Goal: Information Seeking & Learning: Learn about a topic

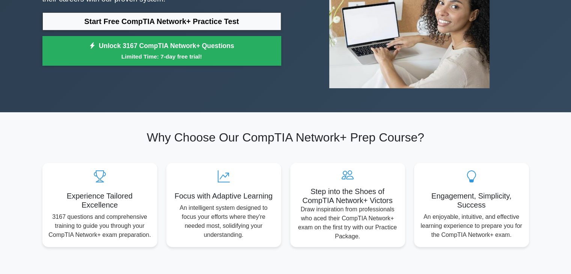
scroll to position [135, 0]
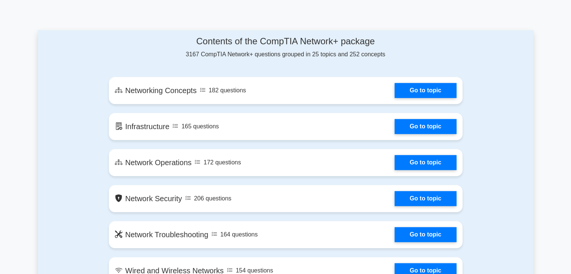
scroll to position [390, 0]
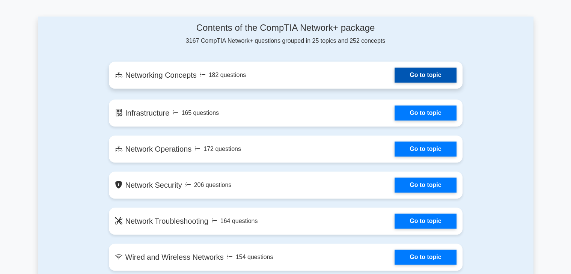
click at [427, 77] on link "Go to topic" at bounding box center [426, 75] width 62 height 15
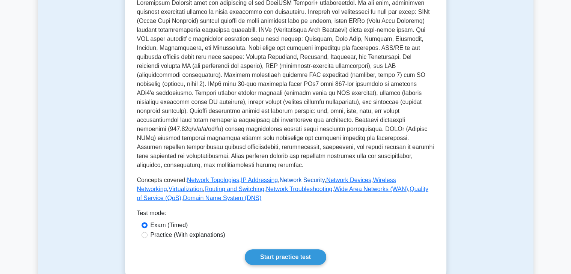
scroll to position [150, 0]
click at [288, 249] on link "Start practice test" at bounding box center [285, 257] width 81 height 16
click at [270, 253] on link "Start practice test" at bounding box center [285, 257] width 81 height 16
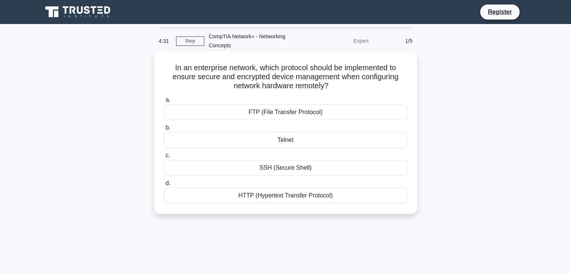
click at [280, 197] on div "HTTP (Hypertext Transfer Protocol)" at bounding box center [285, 196] width 243 height 16
click at [164, 186] on input "d. HTTP (Hypertext Transfer Protocol)" at bounding box center [164, 183] width 0 height 5
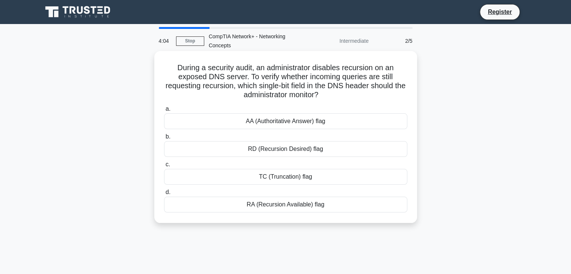
click at [283, 151] on div "RD (Recursion Desired) flag" at bounding box center [285, 149] width 243 height 16
click at [164, 139] on input "b. RD (Recursion Desired) flag" at bounding box center [164, 136] width 0 height 5
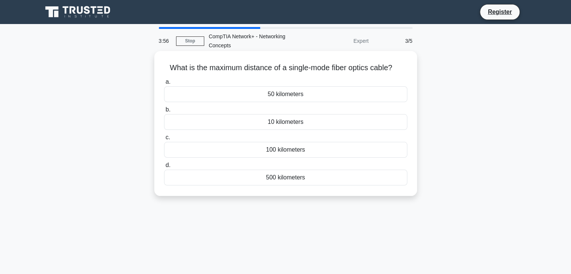
click at [313, 123] on div "10 kilometers" at bounding box center [285, 122] width 243 height 16
click at [164, 112] on input "b. 10 kilometers" at bounding box center [164, 109] width 0 height 5
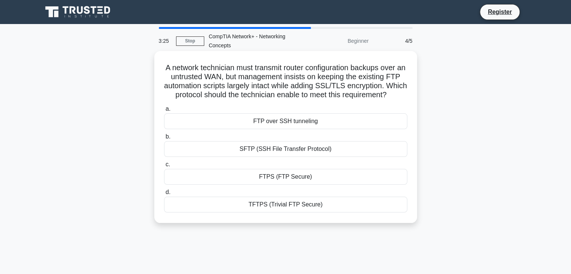
click at [303, 157] on div "SFTP (SSH File Transfer Protocol)" at bounding box center [285, 149] width 243 height 16
click at [164, 139] on input "b. SFTP (SSH File Transfer Protocol)" at bounding box center [164, 136] width 0 height 5
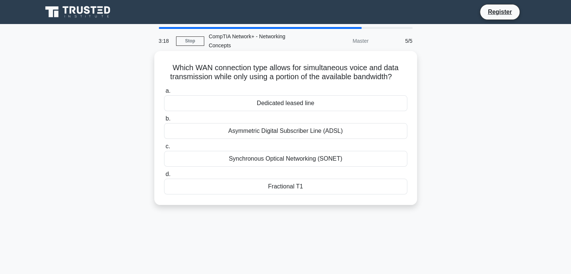
click at [318, 159] on div "Synchronous Optical Networking (SONET)" at bounding box center [285, 159] width 243 height 16
click at [164, 149] on input "c. Synchronous Optical Networking (SONET)" at bounding box center [164, 146] width 0 height 5
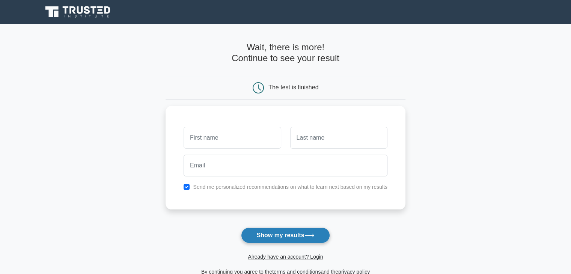
click at [271, 232] on button "Show my results" at bounding box center [285, 236] width 89 height 16
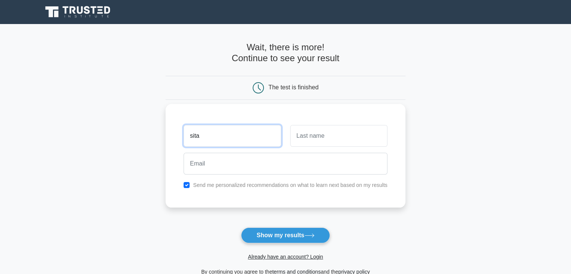
type input "sita"
click at [327, 130] on input "text" at bounding box center [338, 136] width 97 height 22
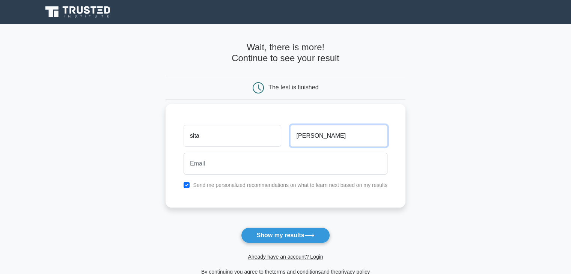
type input "[PERSON_NAME]"
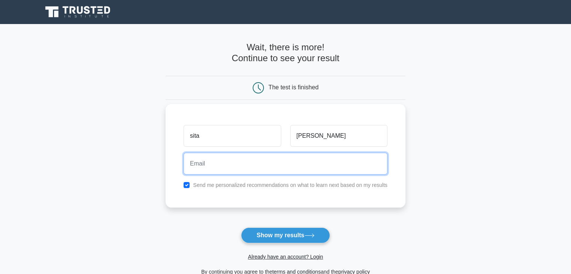
click at [262, 164] on input "email" at bounding box center [286, 164] width 204 height 22
type input "[EMAIL_ADDRESS][DOMAIN_NAME]"
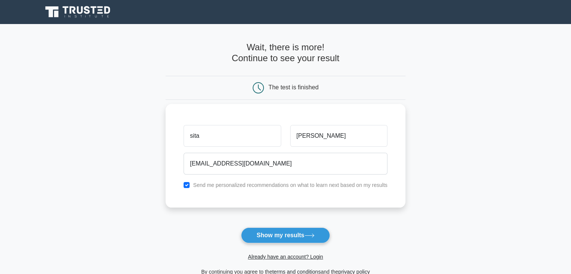
click at [246, 187] on label "Send me personalized recommendations on what to learn next based on my results" at bounding box center [290, 185] width 194 height 6
click at [188, 184] on input "checkbox" at bounding box center [187, 185] width 6 height 6
checkbox input "false"
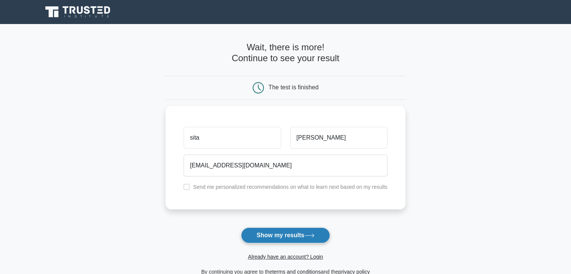
click at [262, 237] on button "Show my results" at bounding box center [285, 236] width 89 height 16
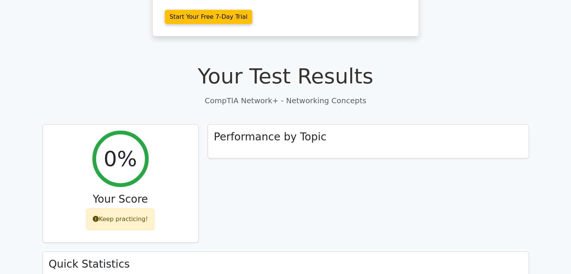
scroll to position [195, 0]
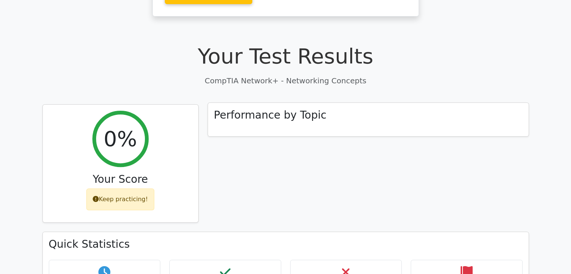
click at [267, 109] on h3 "Performance by Topic" at bounding box center [270, 115] width 113 height 13
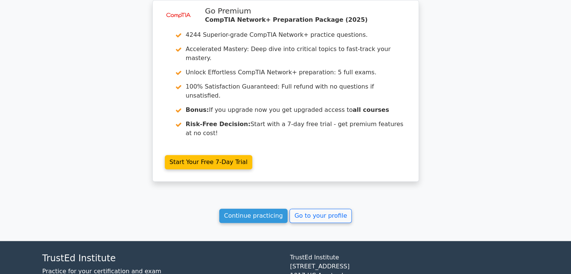
scroll to position [601, 0]
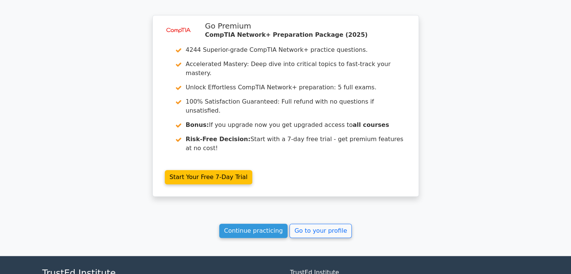
click at [252, 224] on link "Continue practicing" at bounding box center [253, 231] width 69 height 14
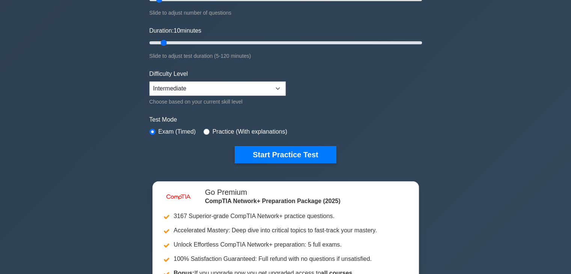
scroll to position [120, 0]
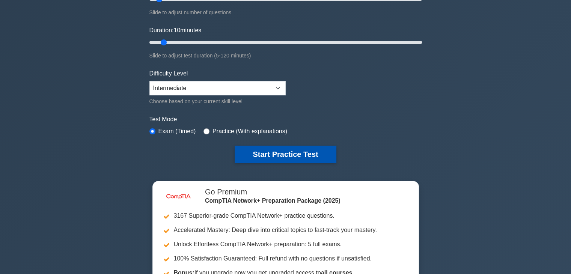
click at [277, 152] on button "Start Practice Test" at bounding box center [285, 154] width 101 height 17
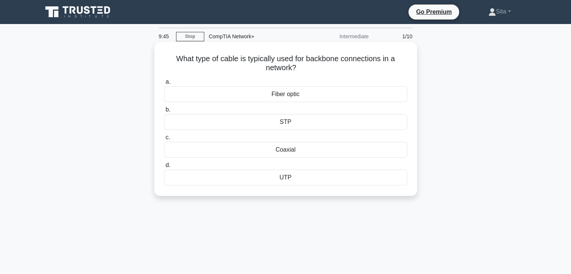
click at [299, 149] on div "Coaxial" at bounding box center [285, 150] width 243 height 16
click at [164, 140] on input "c. Coaxial" at bounding box center [164, 137] width 0 height 5
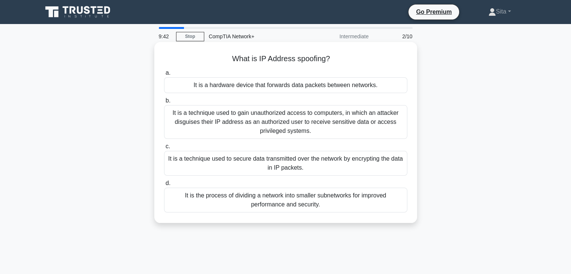
click at [318, 125] on div "It is a technique used to gain unauthorized access to computers, in which an at…" at bounding box center [285, 122] width 243 height 34
click at [164, 103] on input "b. It is a technique used to gain unauthorized access to computers, in which an…" at bounding box center [164, 100] width 0 height 5
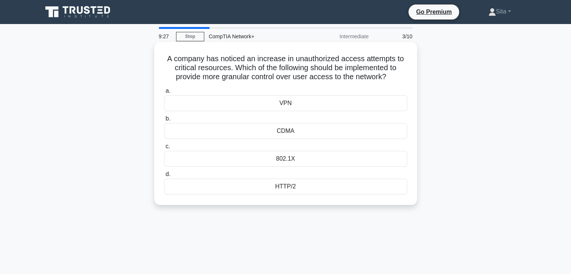
scroll to position [15, 0]
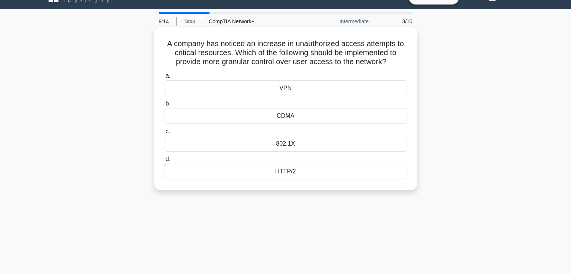
click at [290, 91] on div "VPN" at bounding box center [285, 88] width 243 height 16
click at [164, 78] on input "a. VPN" at bounding box center [164, 76] width 0 height 5
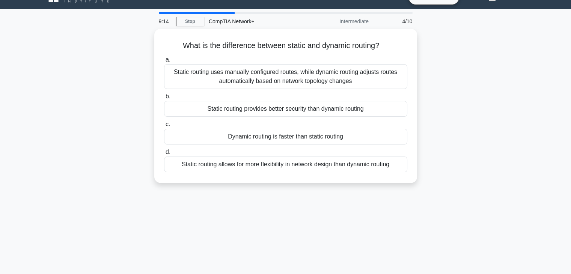
scroll to position [0, 0]
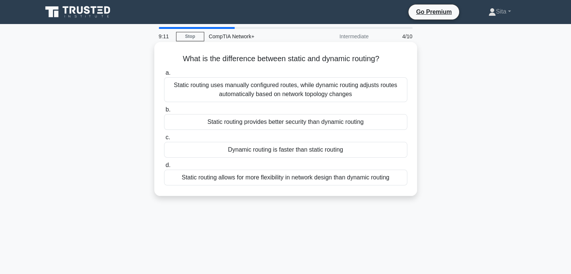
click at [272, 126] on div "Static routing provides better security than dynamic routing" at bounding box center [285, 122] width 243 height 16
click at [164, 112] on input "b. Static routing provides better security than dynamic routing" at bounding box center [164, 109] width 0 height 5
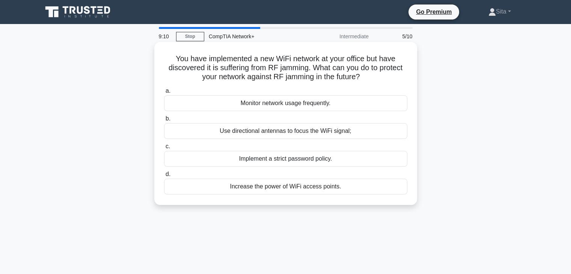
click at [272, 136] on div "Use directional antennas to focus the WiFi signal;" at bounding box center [285, 131] width 243 height 16
click at [164, 121] on input "b. Use directional antennas to focus the WiFi signal;" at bounding box center [164, 118] width 0 height 5
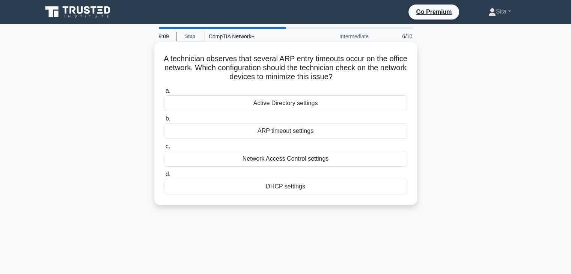
click at [271, 158] on div "Network Access Control settings" at bounding box center [285, 159] width 243 height 16
click at [164, 149] on input "c. Network Access Control settings" at bounding box center [164, 146] width 0 height 5
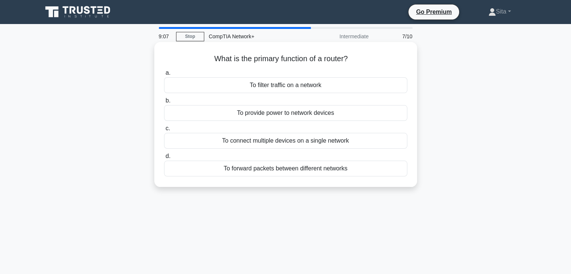
click at [295, 91] on div "To filter traffic on a network" at bounding box center [285, 85] width 243 height 16
click at [164, 75] on input "a. To filter traffic on a network" at bounding box center [164, 73] width 0 height 5
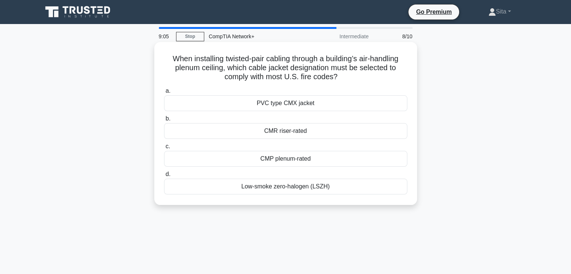
click at [287, 132] on div "CMR riser-rated" at bounding box center [285, 131] width 243 height 16
click at [164, 121] on input "b. CMR riser-rated" at bounding box center [164, 118] width 0 height 5
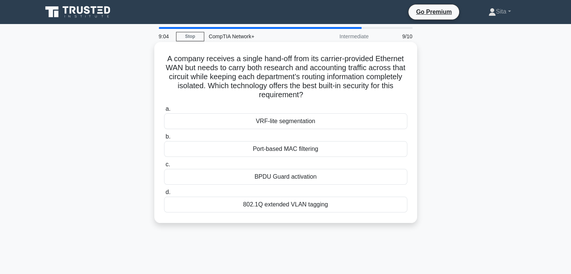
click at [288, 148] on div "Port-based MAC filtering" at bounding box center [285, 149] width 243 height 16
click at [164, 139] on input "b. Port-based MAC filtering" at bounding box center [164, 136] width 0 height 5
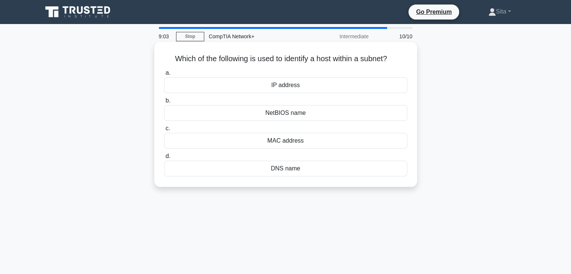
click at [320, 115] on div "NetBIOS name" at bounding box center [285, 113] width 243 height 16
click at [164, 103] on input "b. NetBIOS name" at bounding box center [164, 100] width 0 height 5
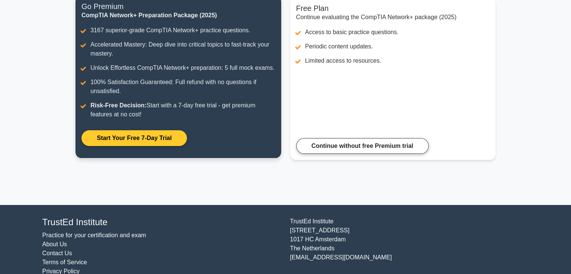
scroll to position [119, 0]
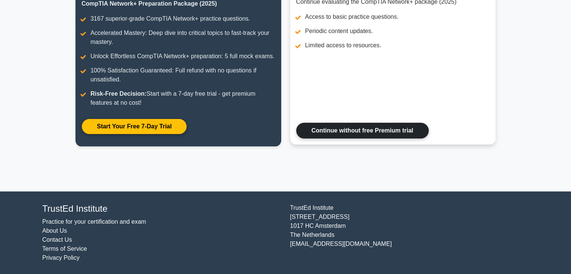
click at [351, 123] on link "Continue without free Premium trial" at bounding box center [362, 131] width 133 height 16
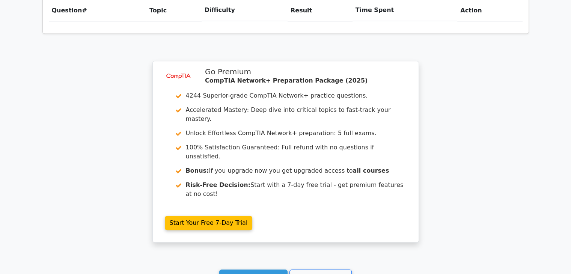
scroll to position [556, 0]
